Goal: Task Accomplishment & Management: Complete application form

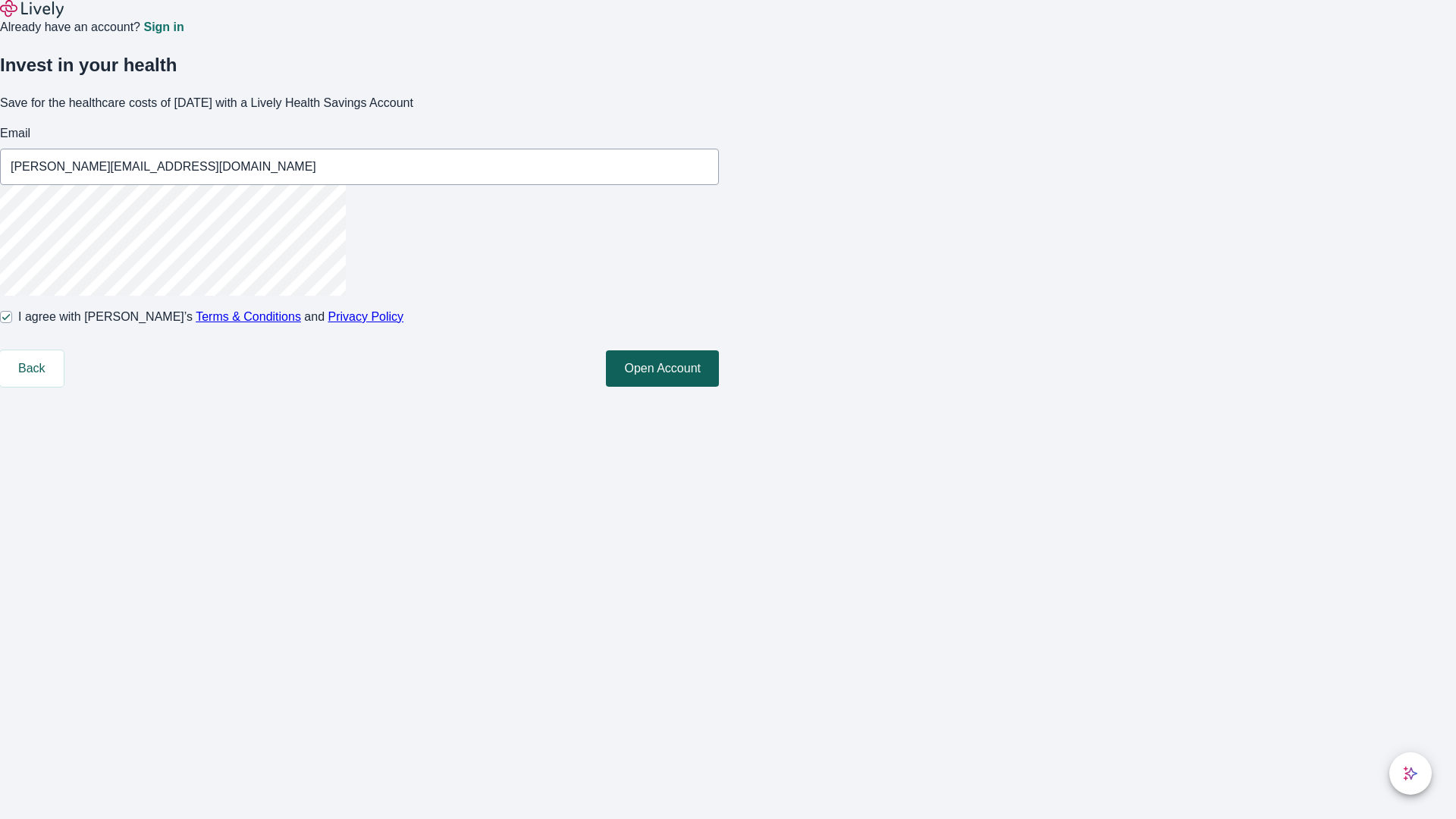
click at [719, 387] on button "Open Account" at bounding box center [662, 368] width 113 height 37
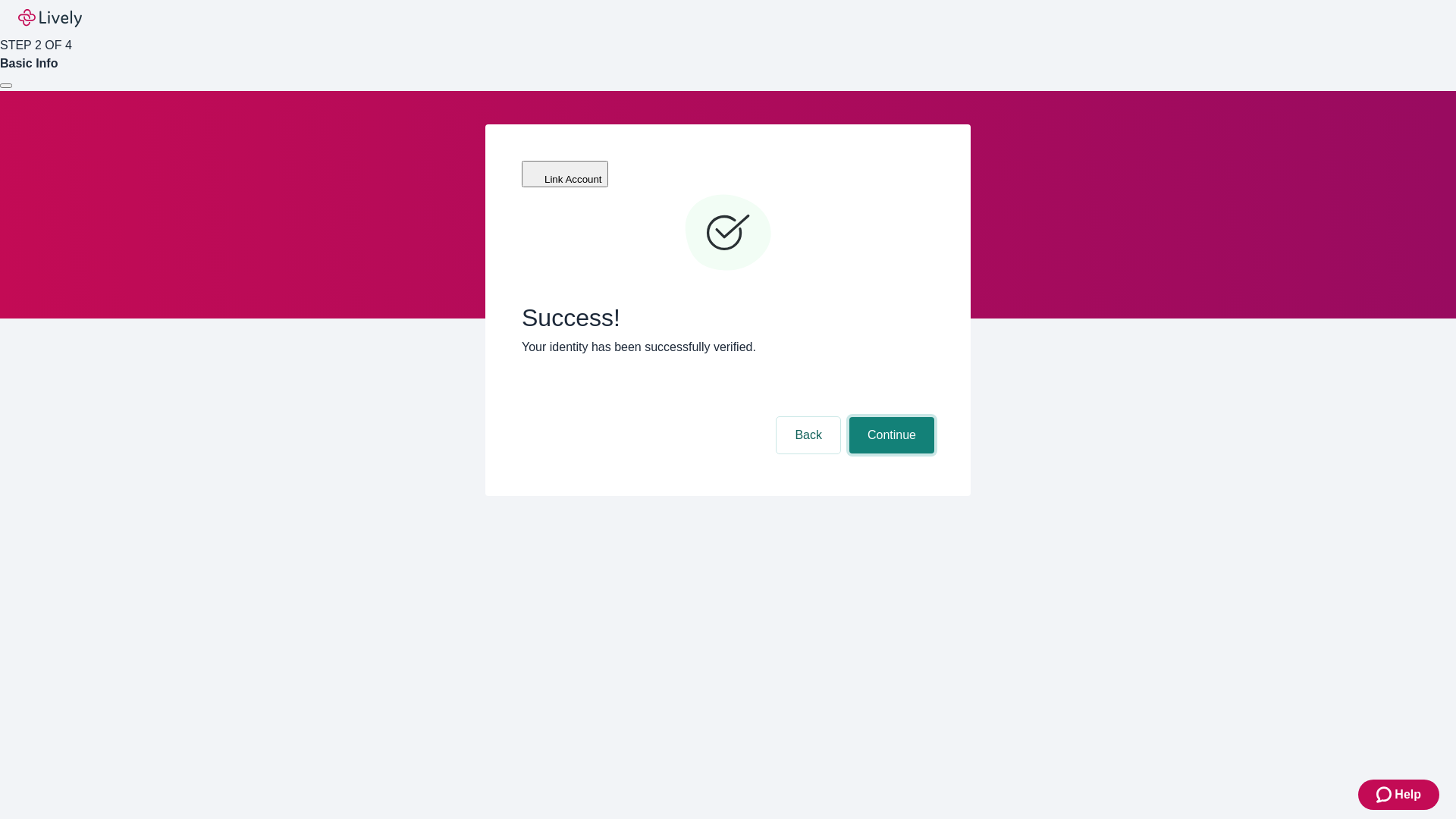
click at [890, 417] on button "Continue" at bounding box center [891, 435] width 85 height 37
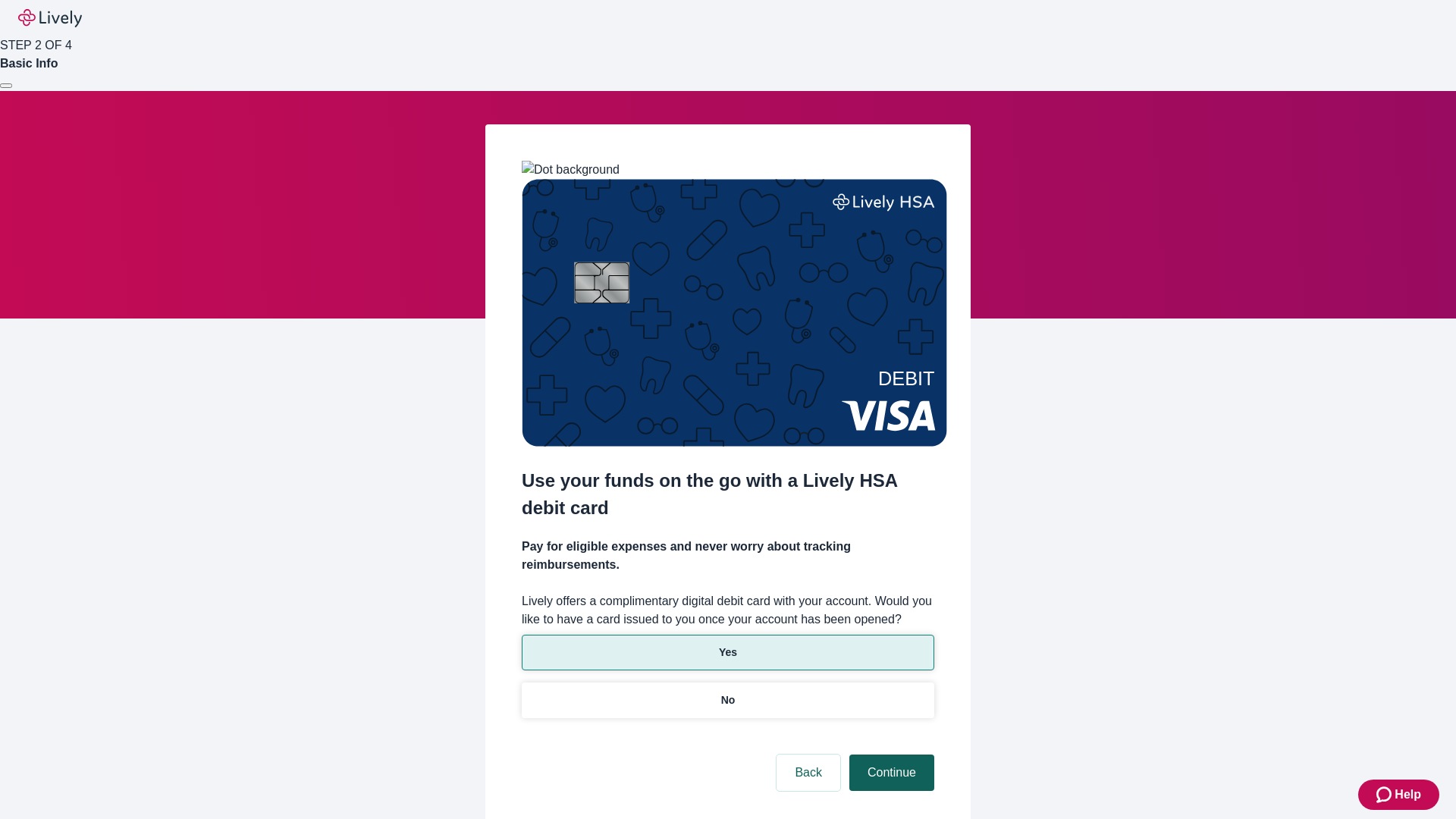
click at [727, 645] on p "Yes" at bounding box center [728, 653] width 18 height 16
click at [890, 755] on button "Continue" at bounding box center [891, 773] width 85 height 37
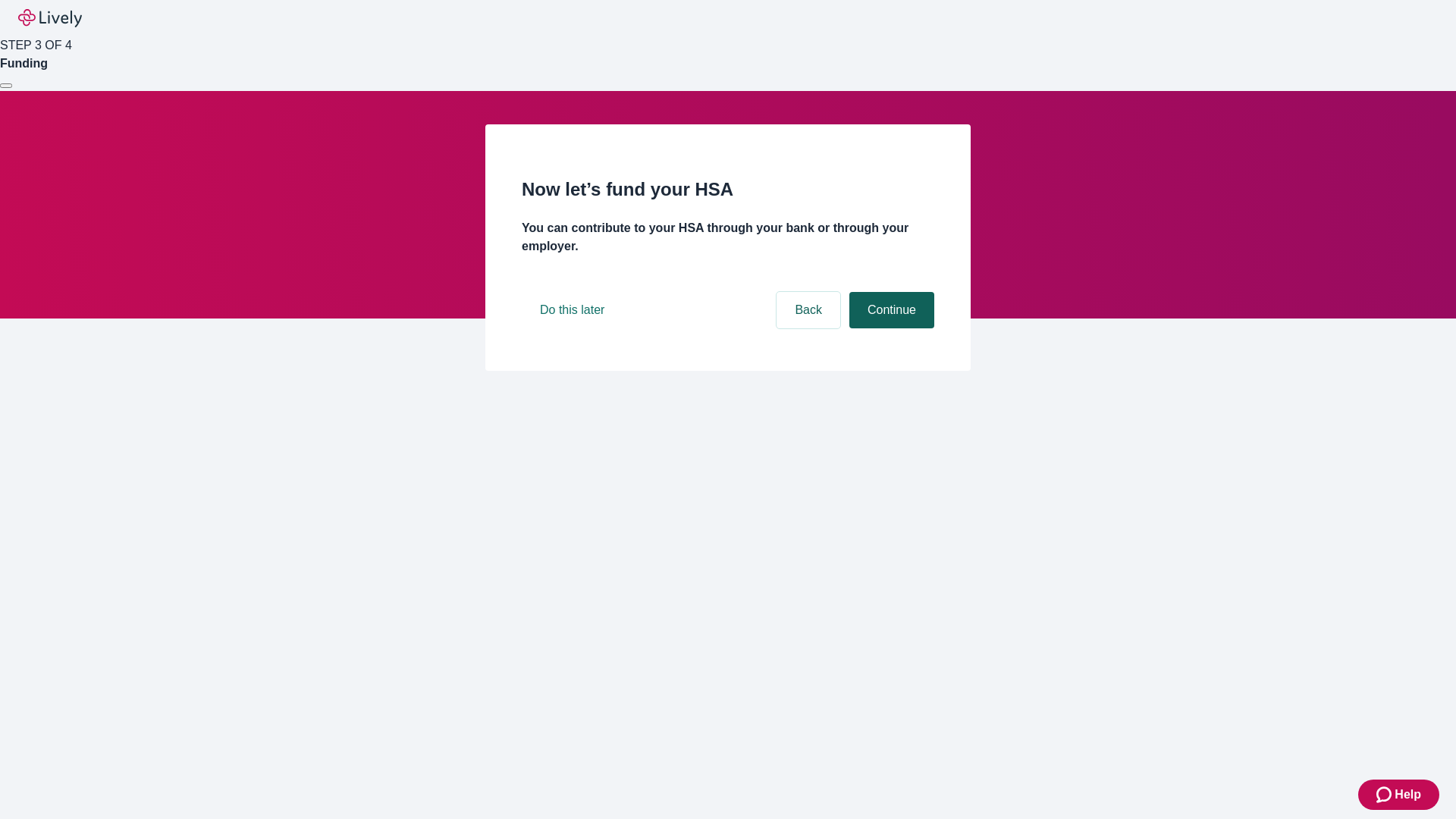
click at [890, 328] on button "Continue" at bounding box center [891, 310] width 85 height 37
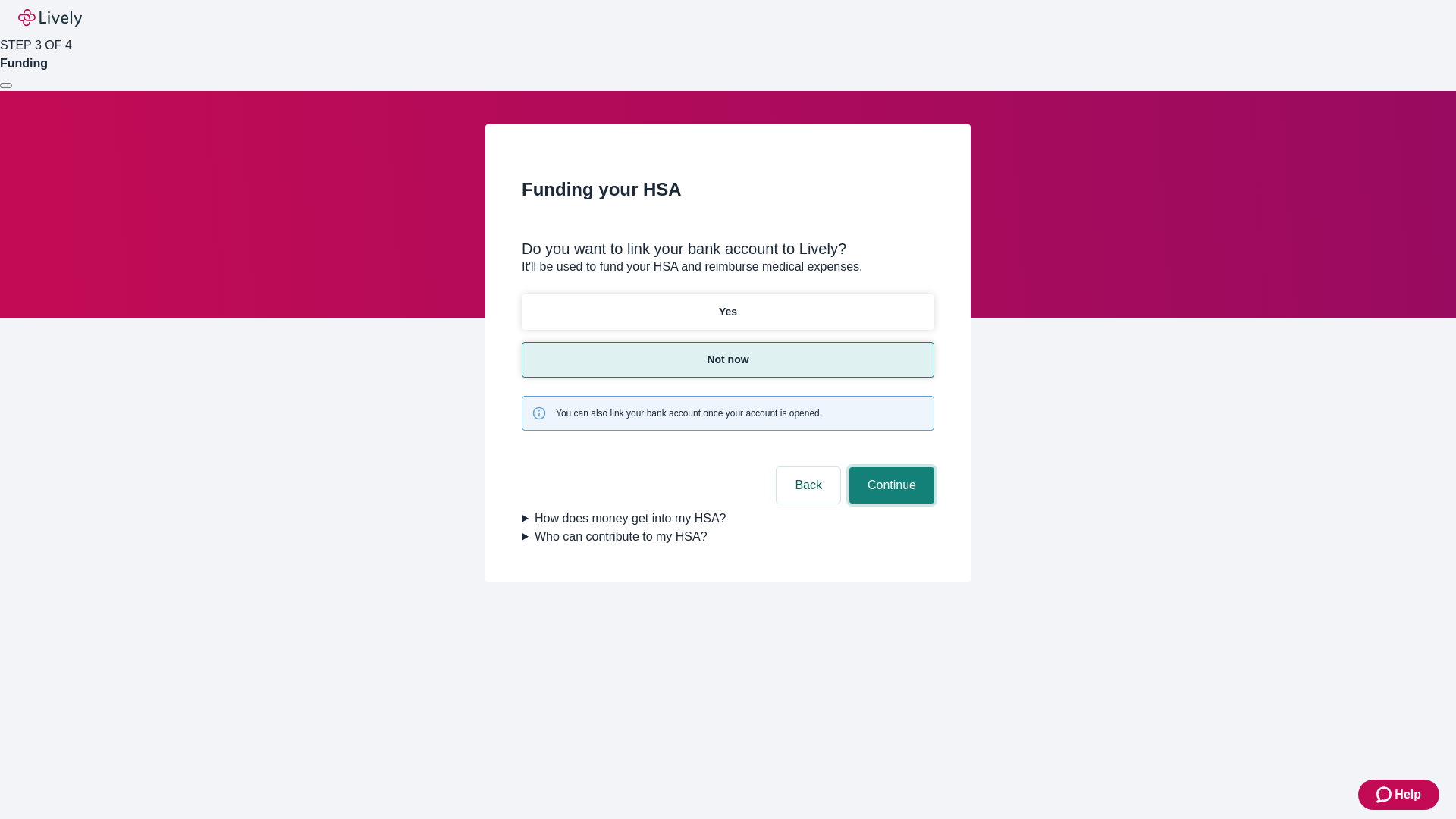
click at [890, 467] on button "Continue" at bounding box center [891, 485] width 85 height 37
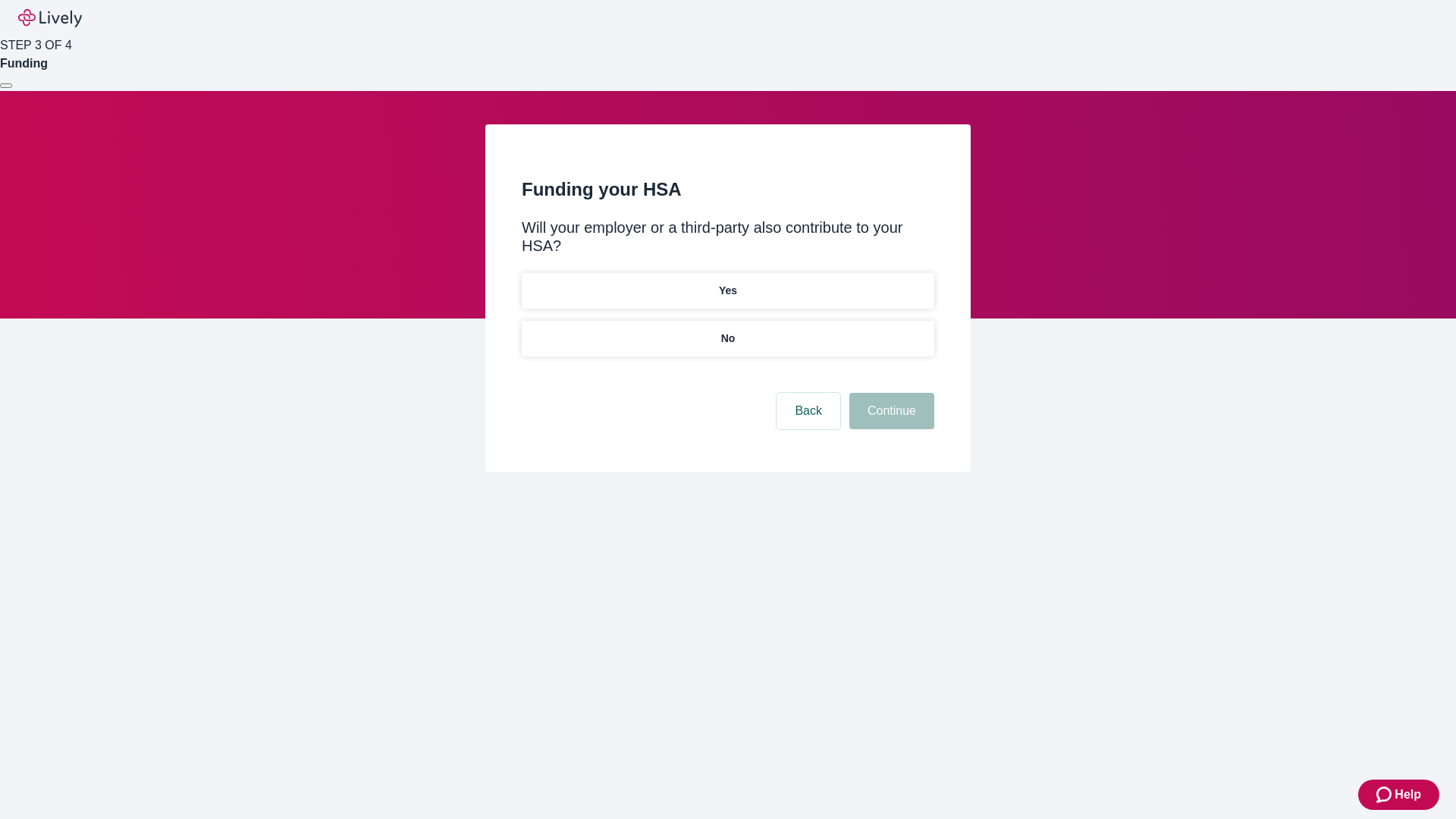
click at [727, 331] on p "No" at bounding box center [728, 339] width 15 height 16
click at [890, 393] on button "Continue" at bounding box center [891, 411] width 85 height 37
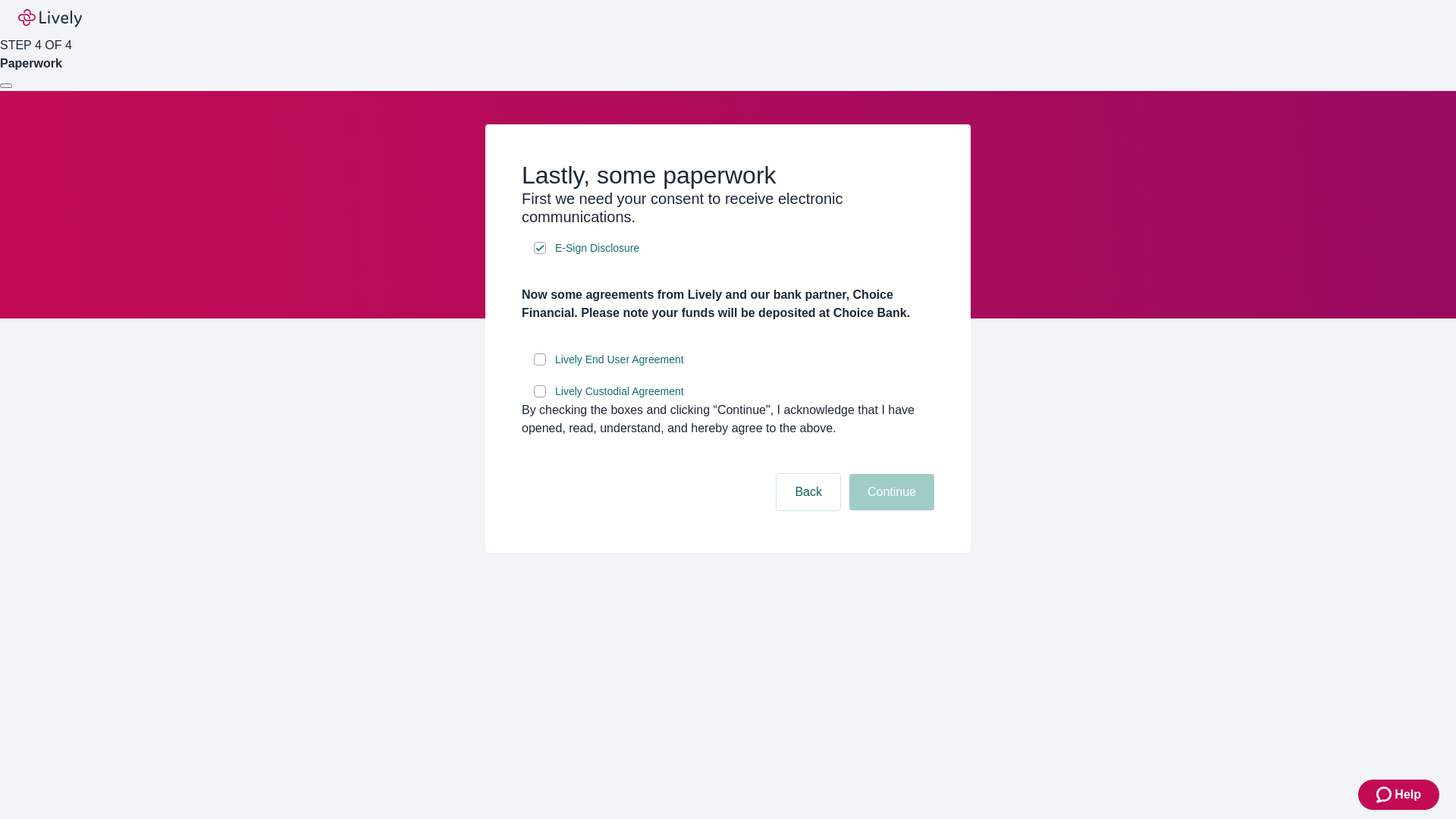
click at [540, 366] on input "Lively End User Agreement" at bounding box center [540, 359] width 12 height 12
checkbox input "true"
click at [540, 397] on input "Lively Custodial Agreement" at bounding box center [540, 391] width 12 height 12
checkbox input "true"
click at [890, 510] on button "Continue" at bounding box center [891, 492] width 85 height 37
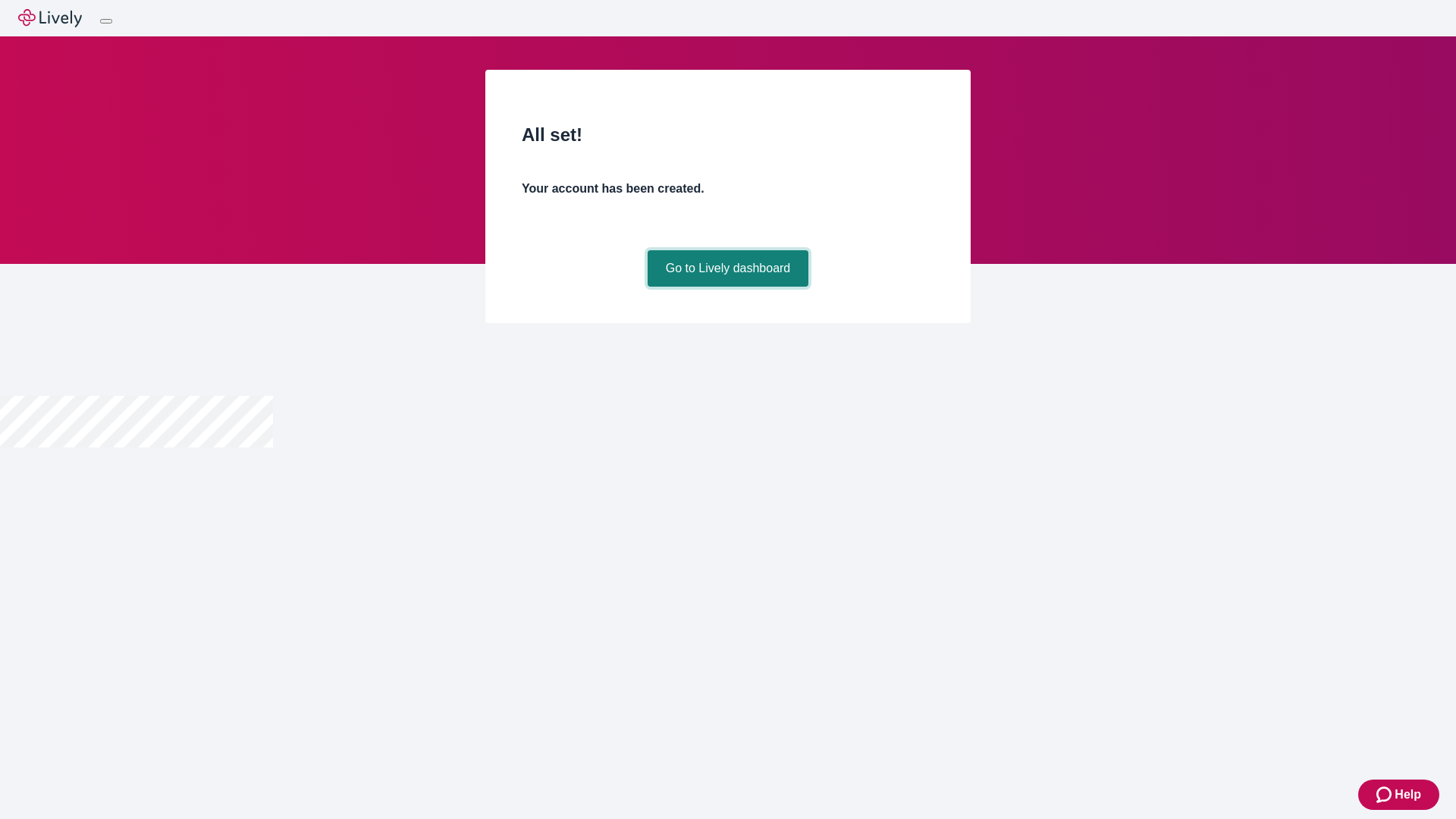
click at [727, 287] on link "Go to Lively dashboard" at bounding box center [728, 268] width 161 height 37
